Goal: Task Accomplishment & Management: Manage account settings

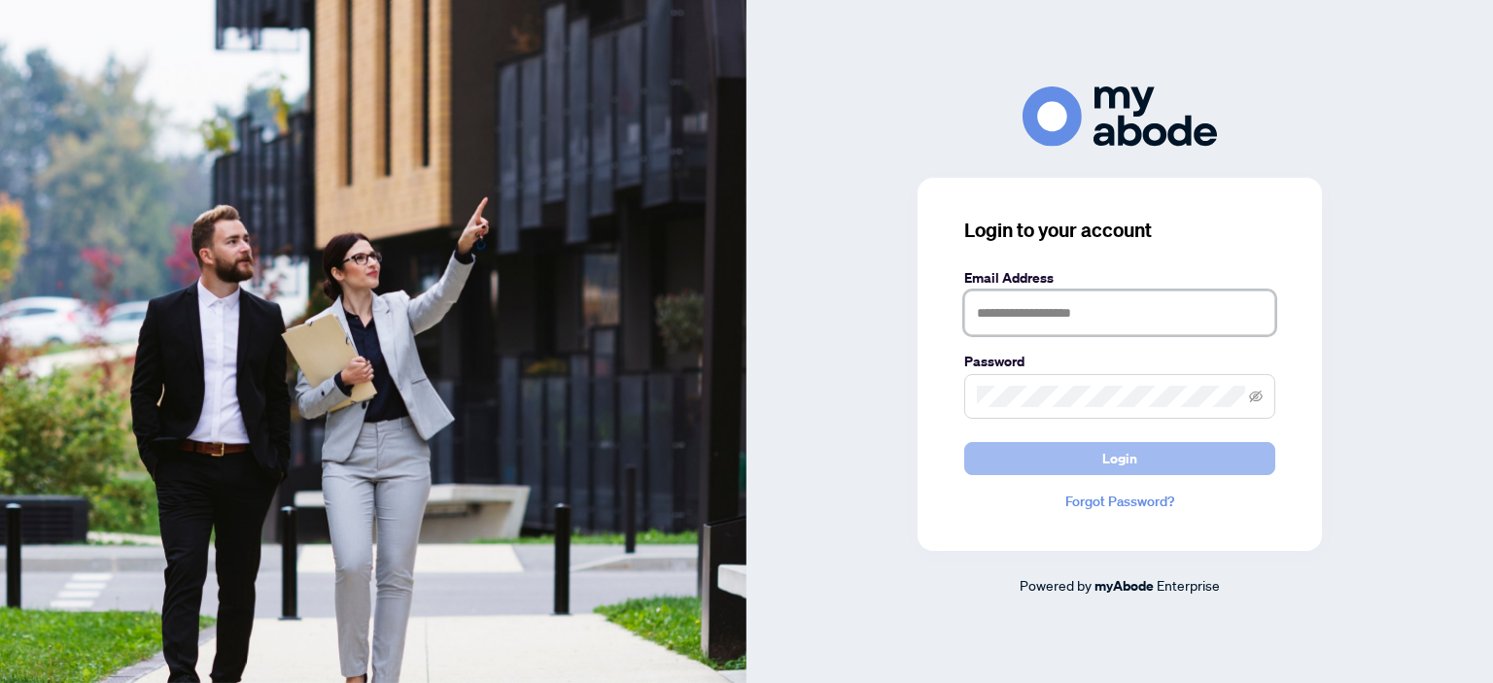
type input "**********"
click at [1122, 461] on span "Login" at bounding box center [1119, 458] width 35 height 31
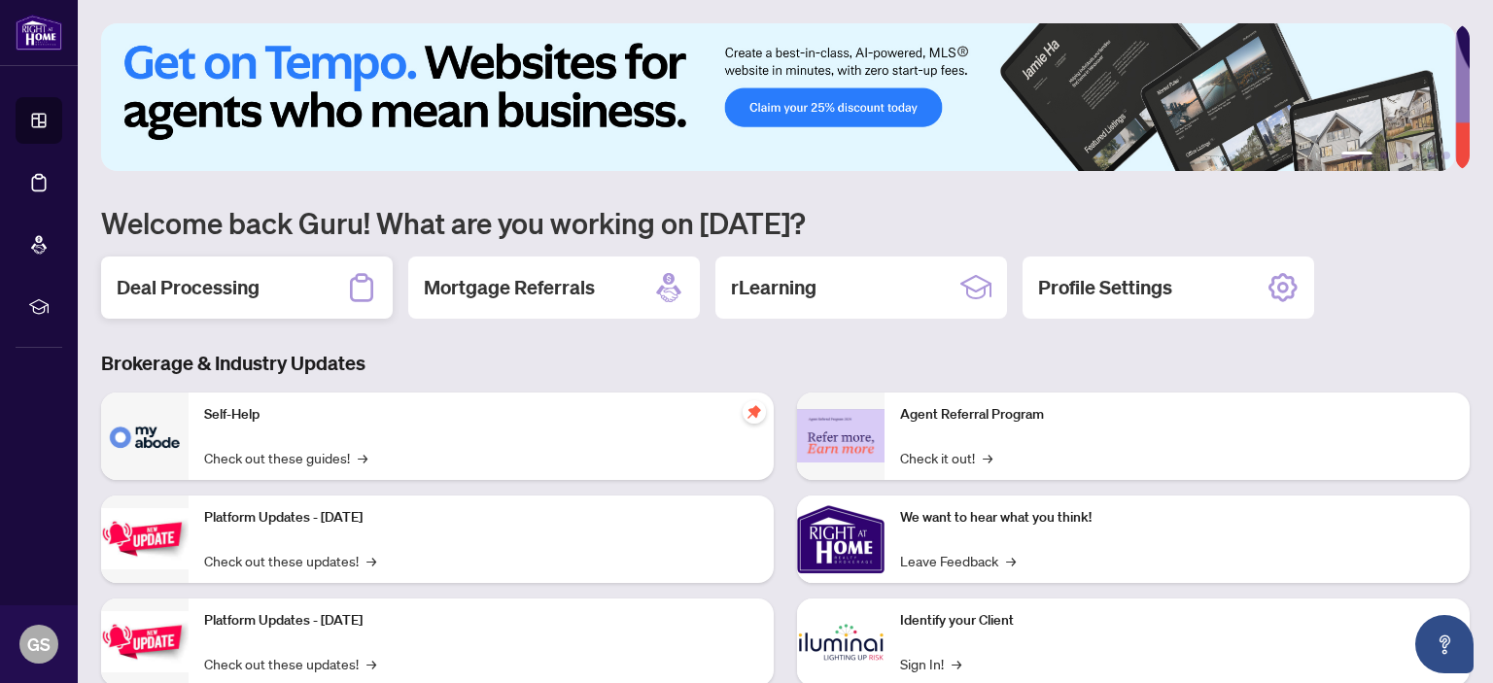
click at [209, 291] on h2 "Deal Processing" at bounding box center [188, 287] width 143 height 27
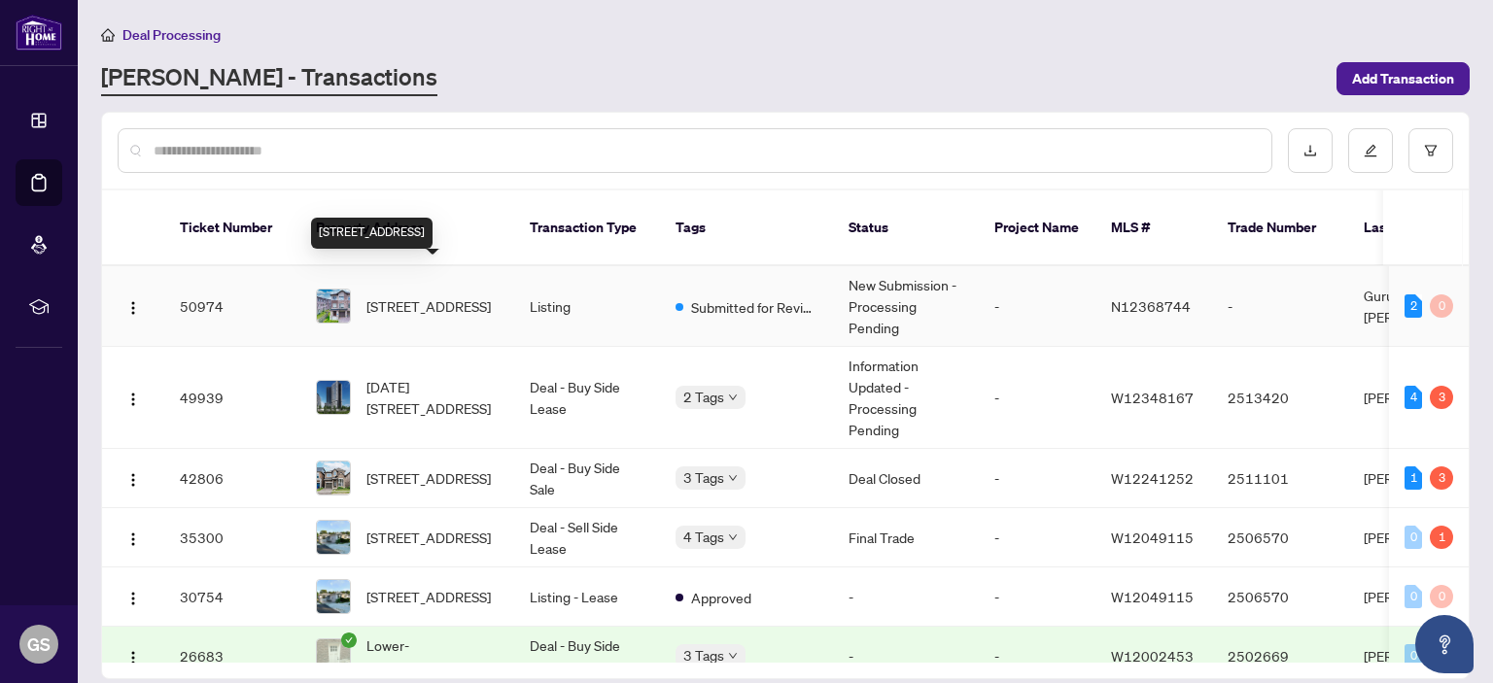
click at [400, 295] on span "[STREET_ADDRESS]" at bounding box center [428, 305] width 124 height 21
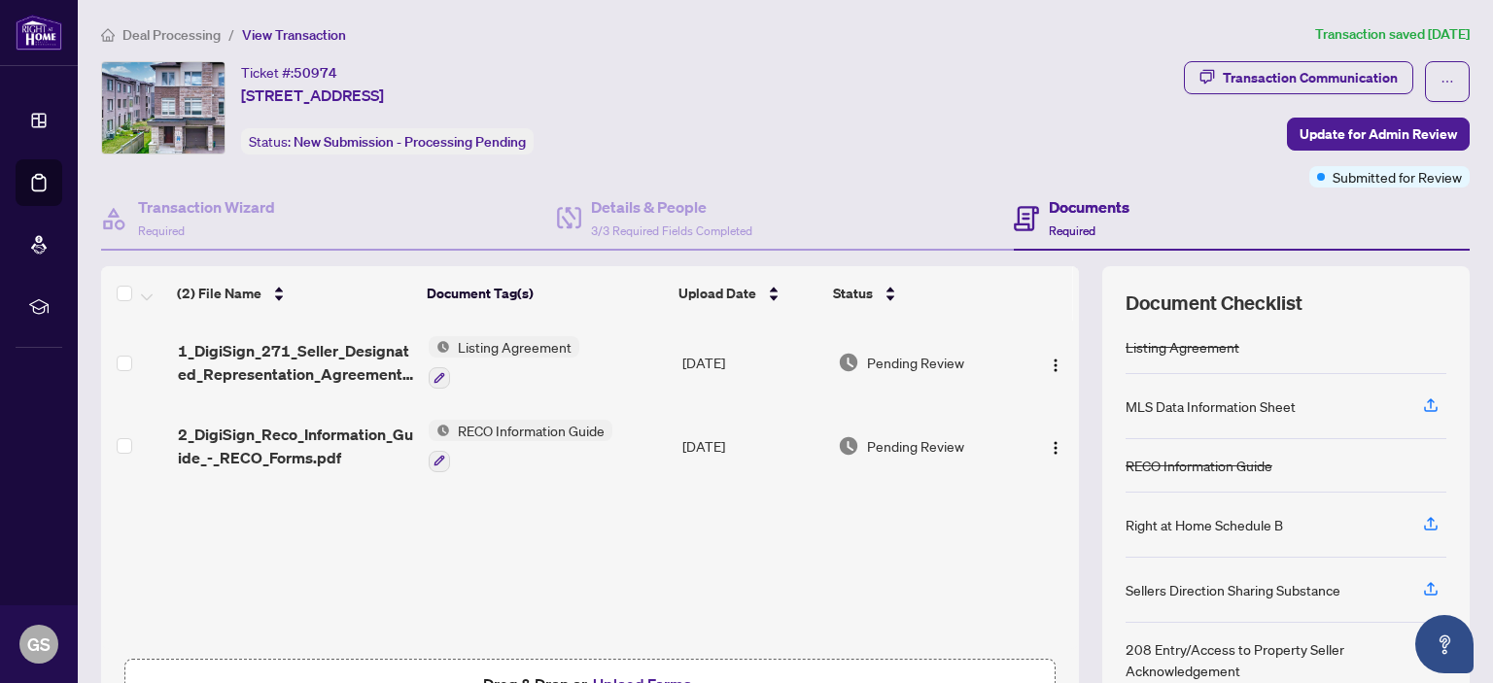
scroll to position [122, 0]
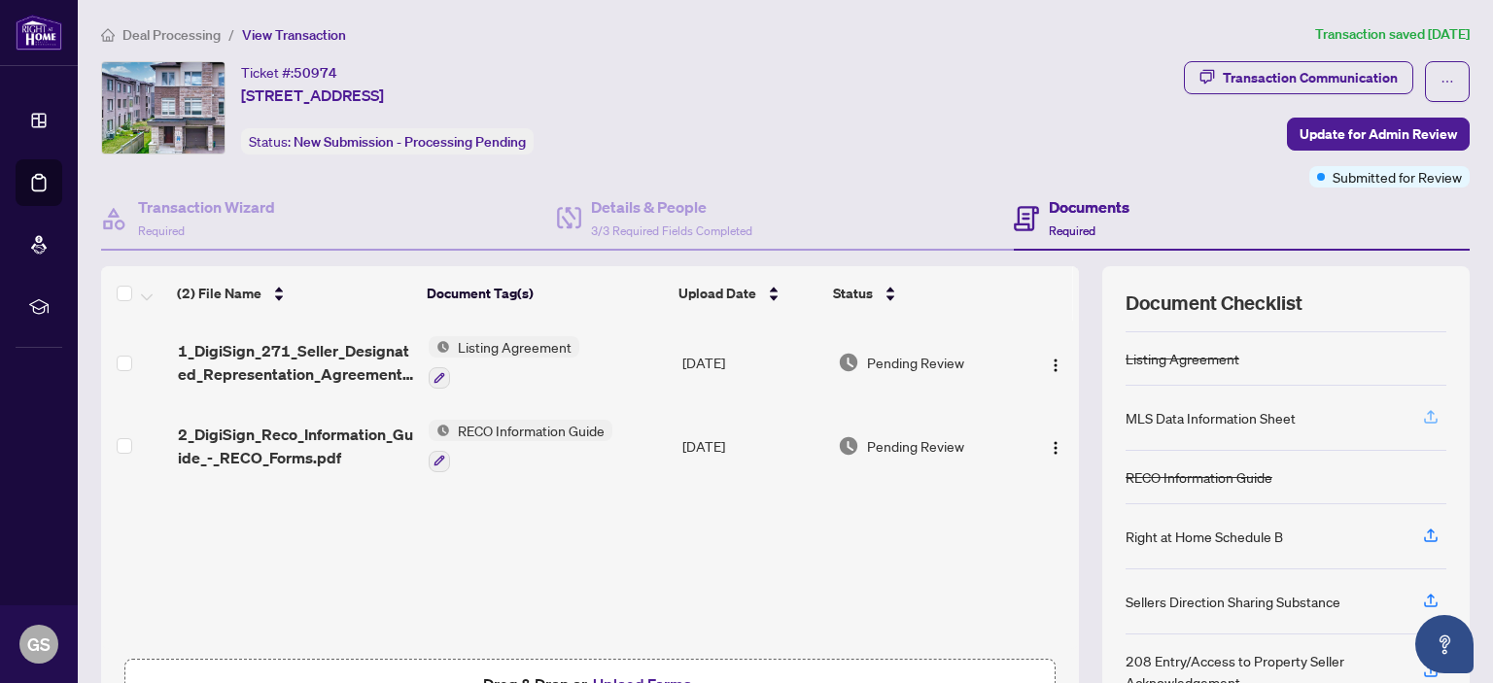
click at [1422, 410] on icon "button" at bounding box center [1430, 416] width 17 height 17
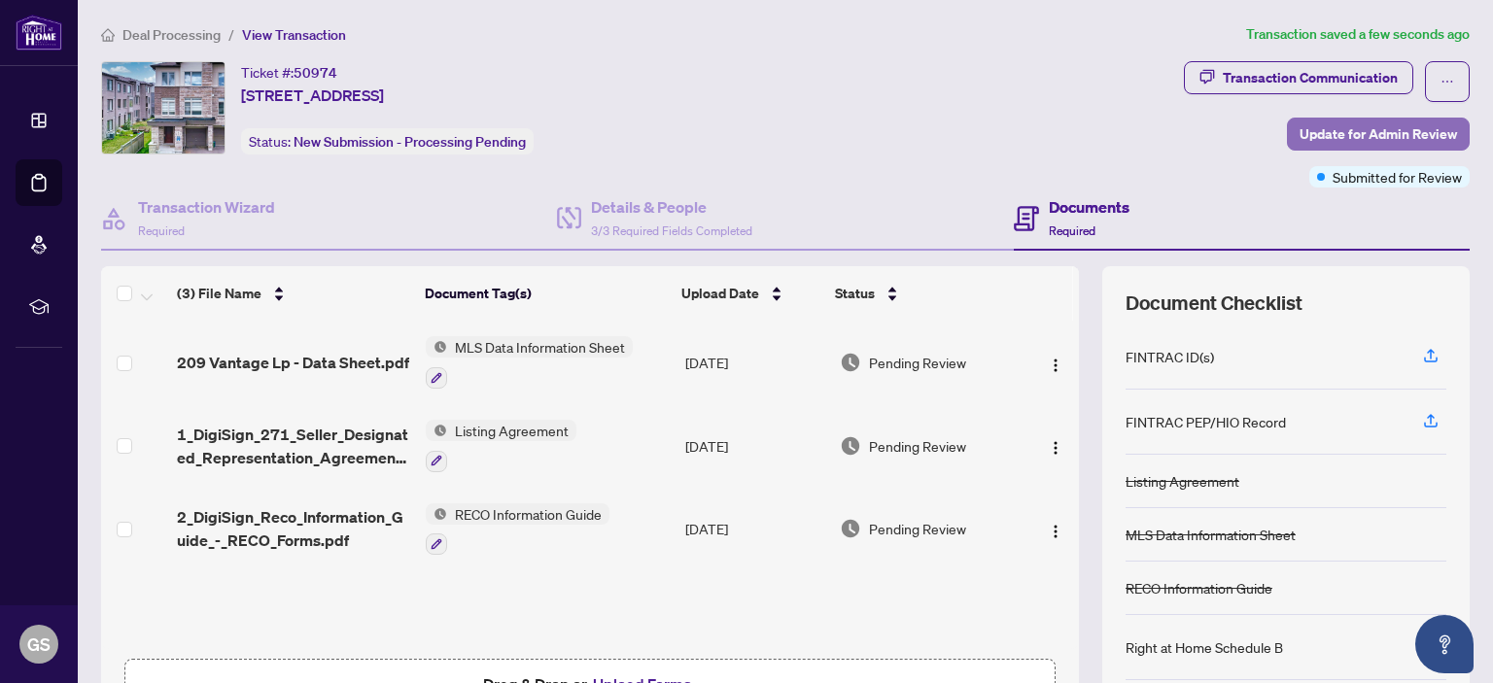
click at [1385, 128] on span "Update for Admin Review" at bounding box center [1378, 134] width 157 height 31
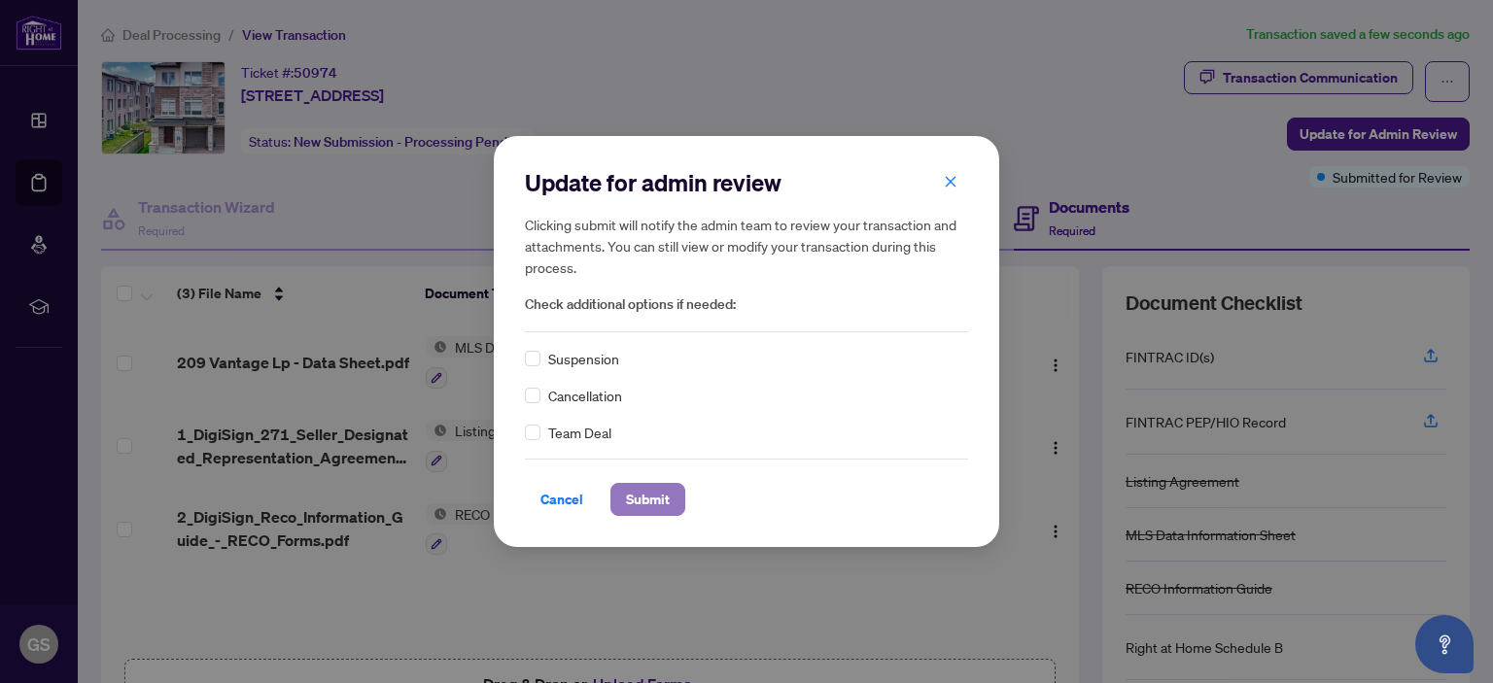
click at [660, 501] on span "Submit" at bounding box center [648, 499] width 44 height 31
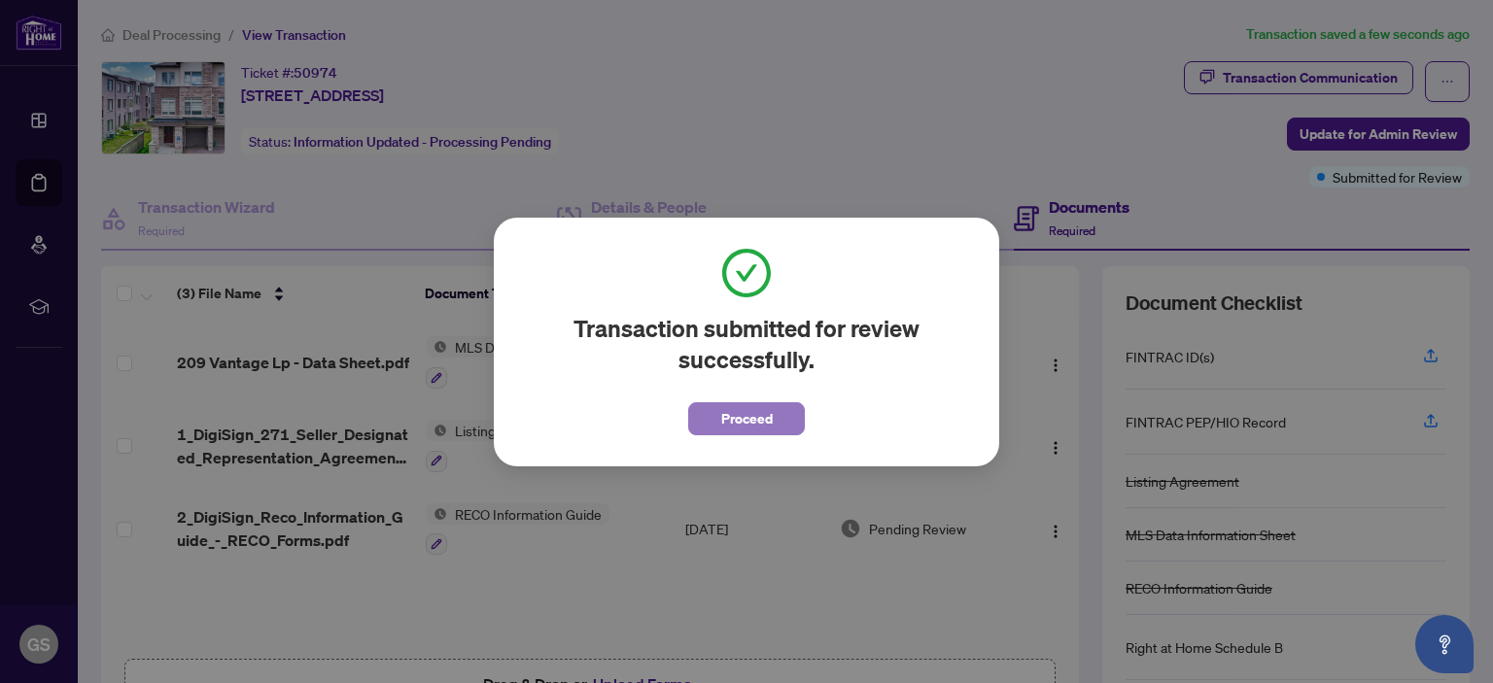
click at [762, 419] on span "Proceed" at bounding box center [747, 418] width 52 height 31
